Goal: Navigation & Orientation: Find specific page/section

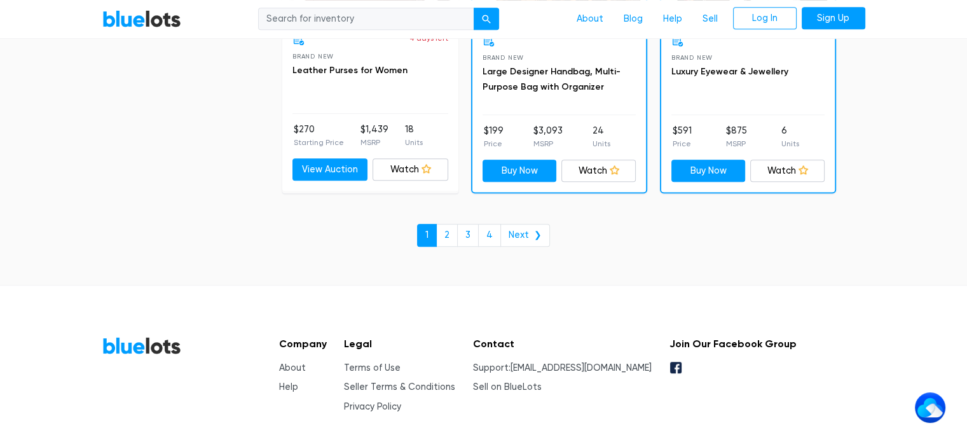
scroll to position [5563, 0]
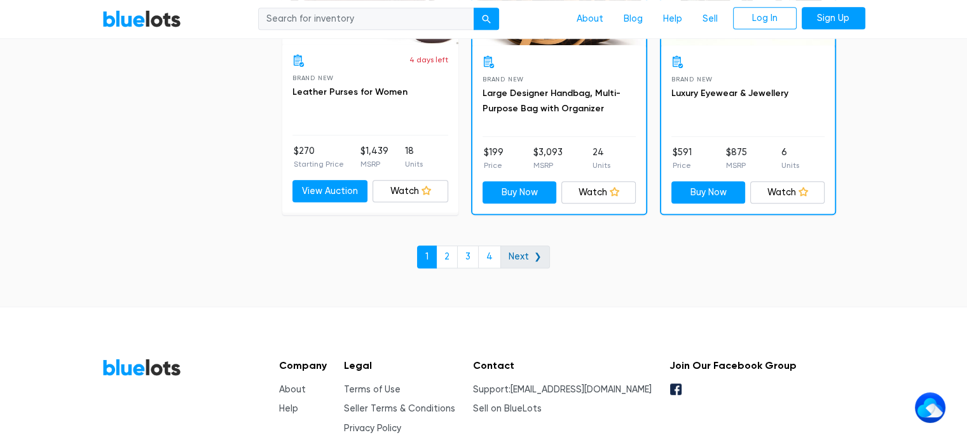
click at [528, 254] on link "Next ❯" at bounding box center [525, 256] width 50 height 23
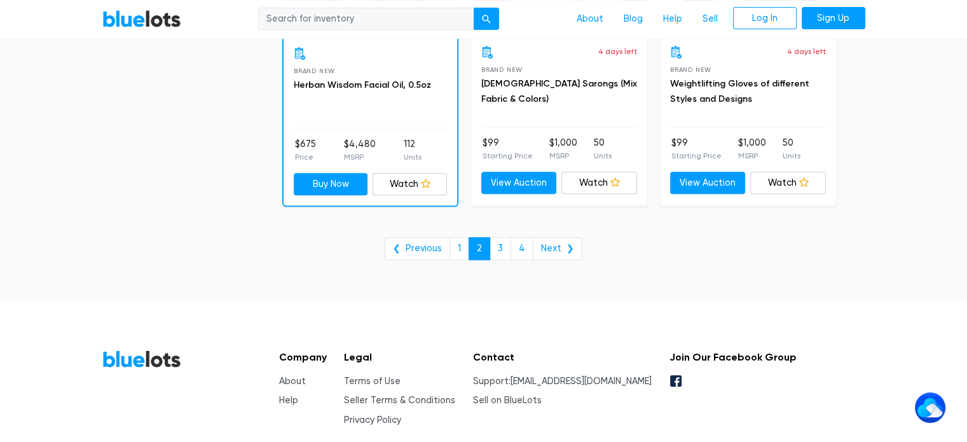
scroll to position [5278, 0]
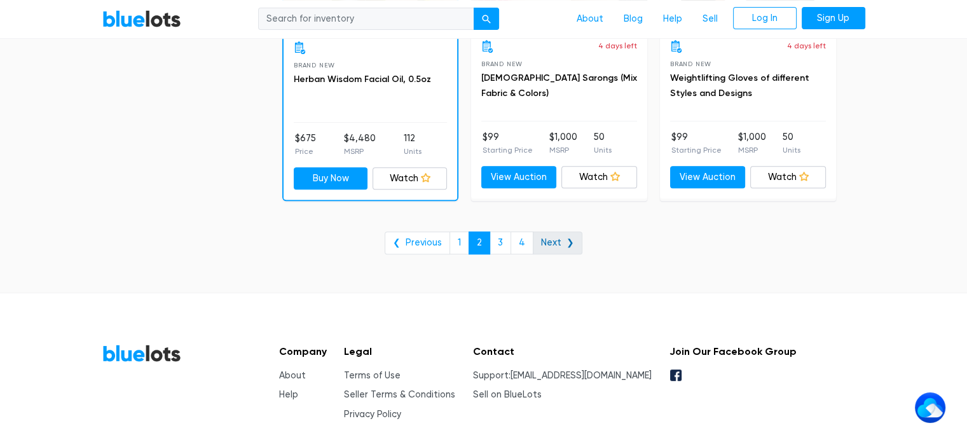
click at [550, 237] on link "Next ❯" at bounding box center [558, 242] width 50 height 23
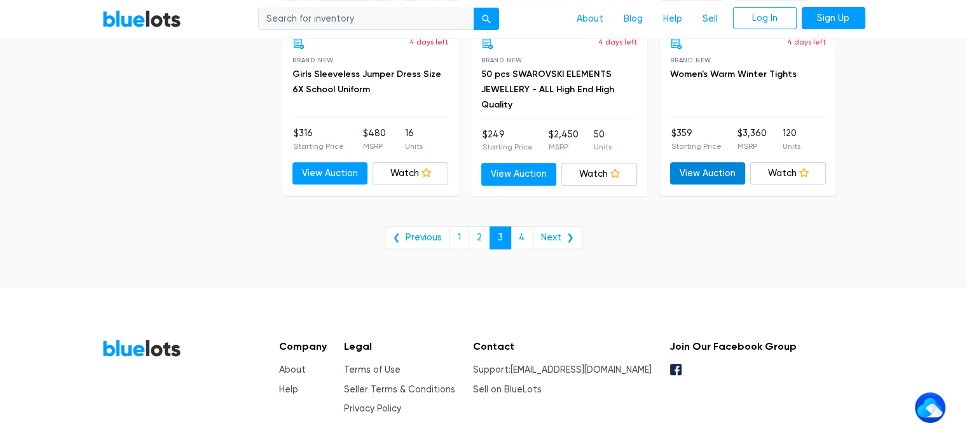
scroll to position [5267, 0]
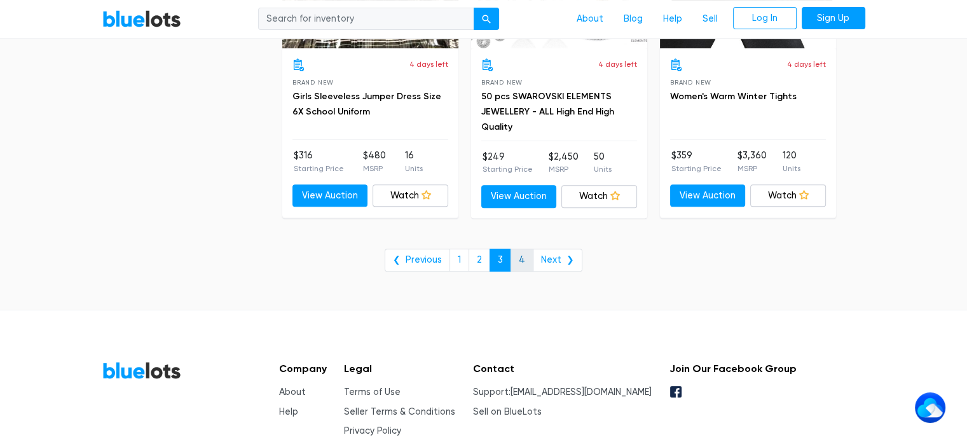
click at [524, 249] on link "4" at bounding box center [522, 260] width 23 height 23
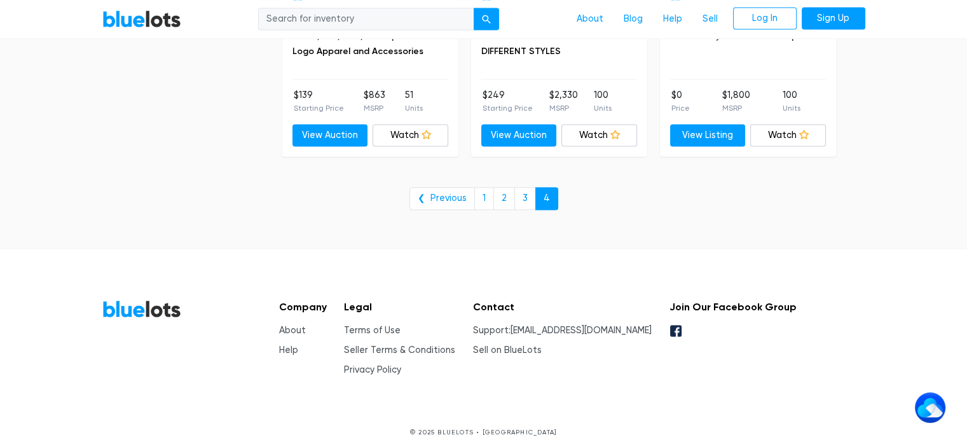
scroll to position [1866, 0]
